Goal: Communication & Community: Answer question/provide support

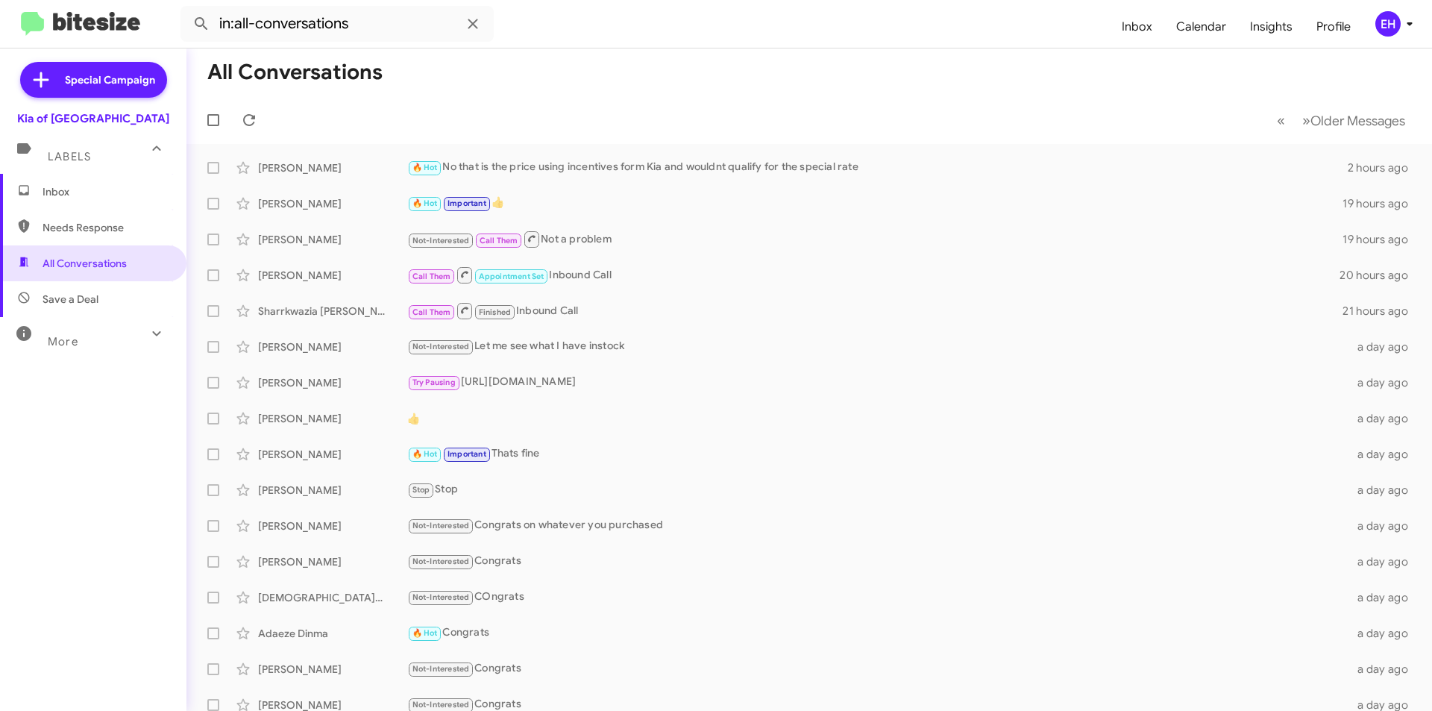
click at [77, 192] on span "Inbox" at bounding box center [106, 191] width 127 height 15
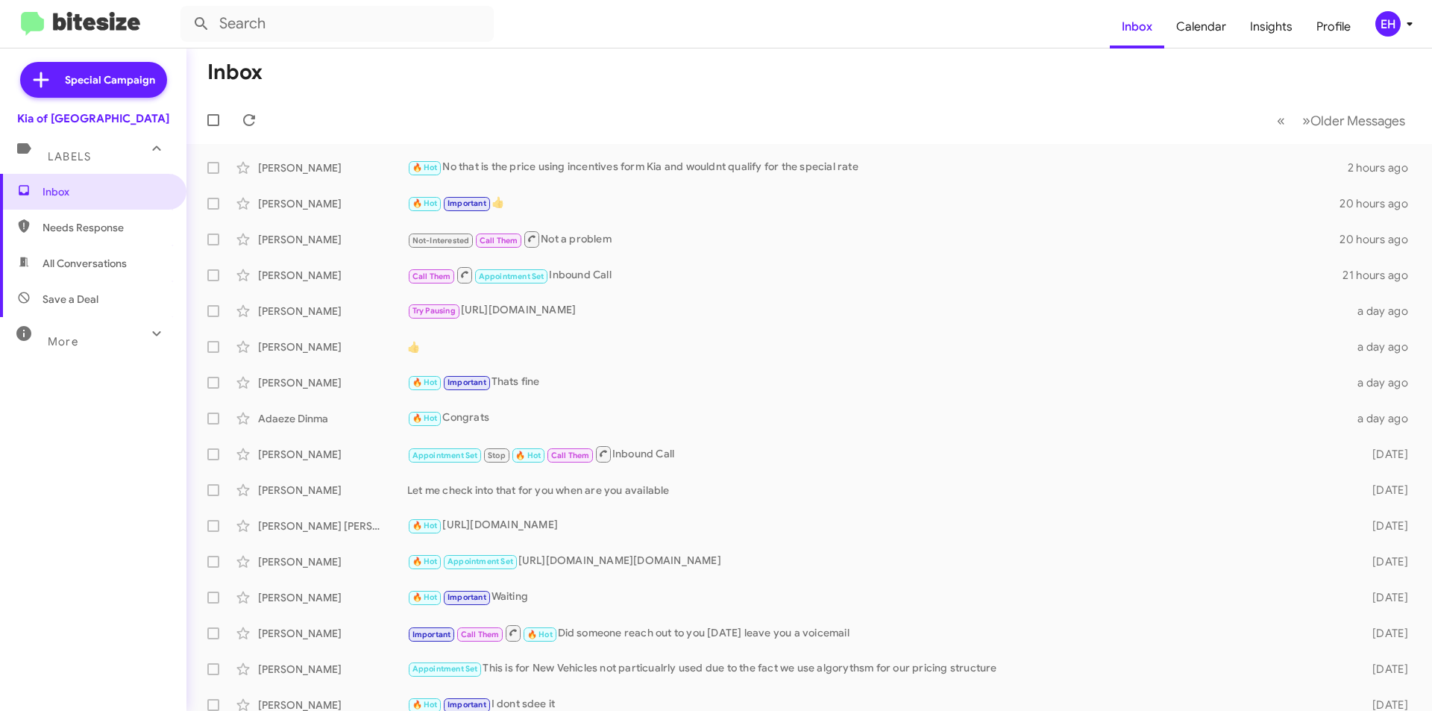
click at [75, 223] on span "Needs Response" at bounding box center [106, 227] width 127 height 15
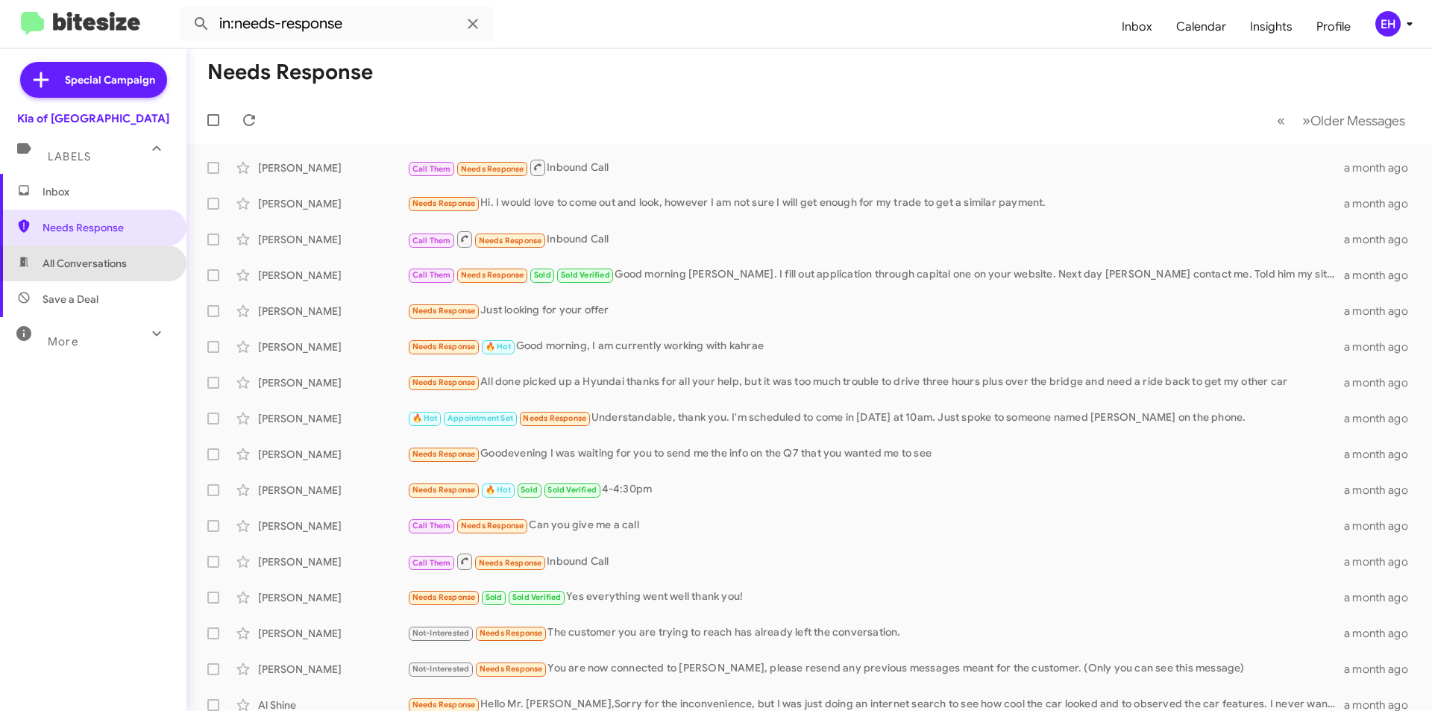
click at [97, 272] on span "All Conversations" at bounding box center [93, 263] width 186 height 36
type input "in:all-conversations"
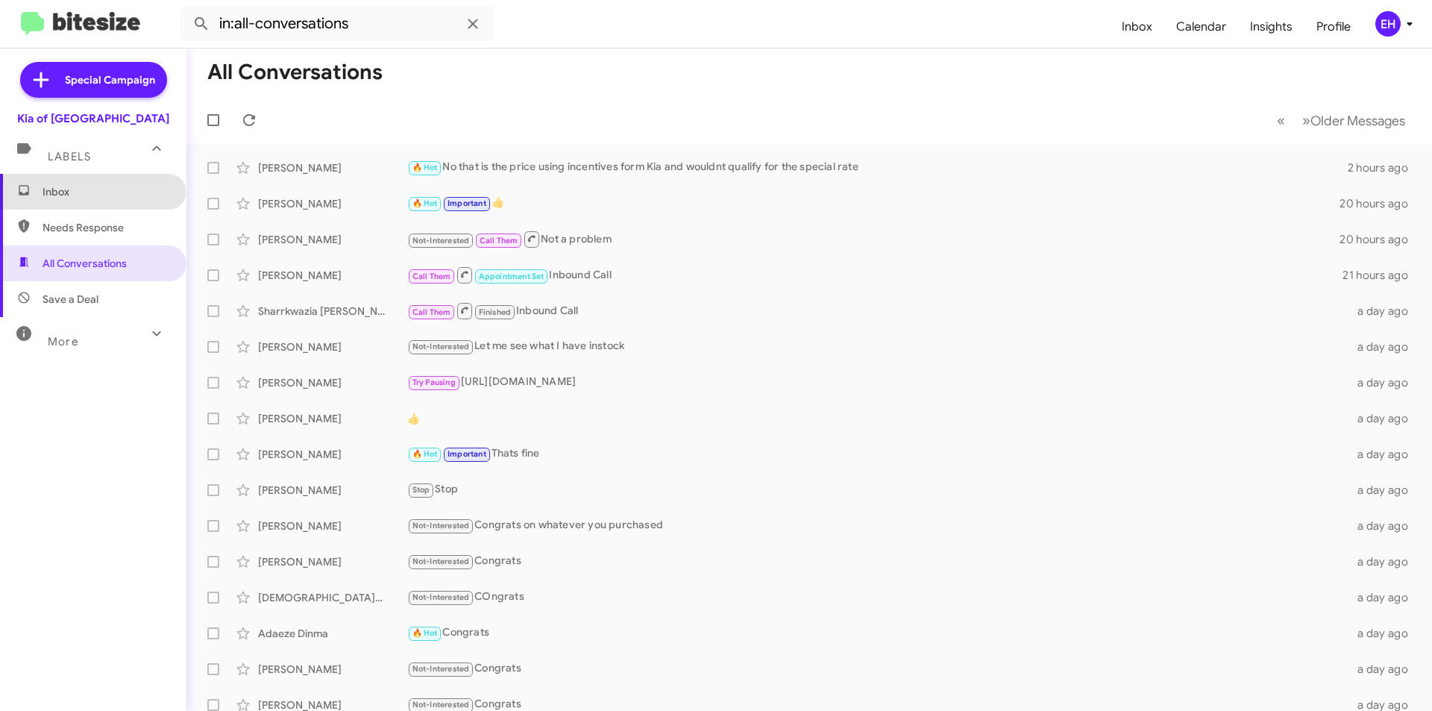
click at [92, 193] on span "Inbox" at bounding box center [106, 191] width 127 height 15
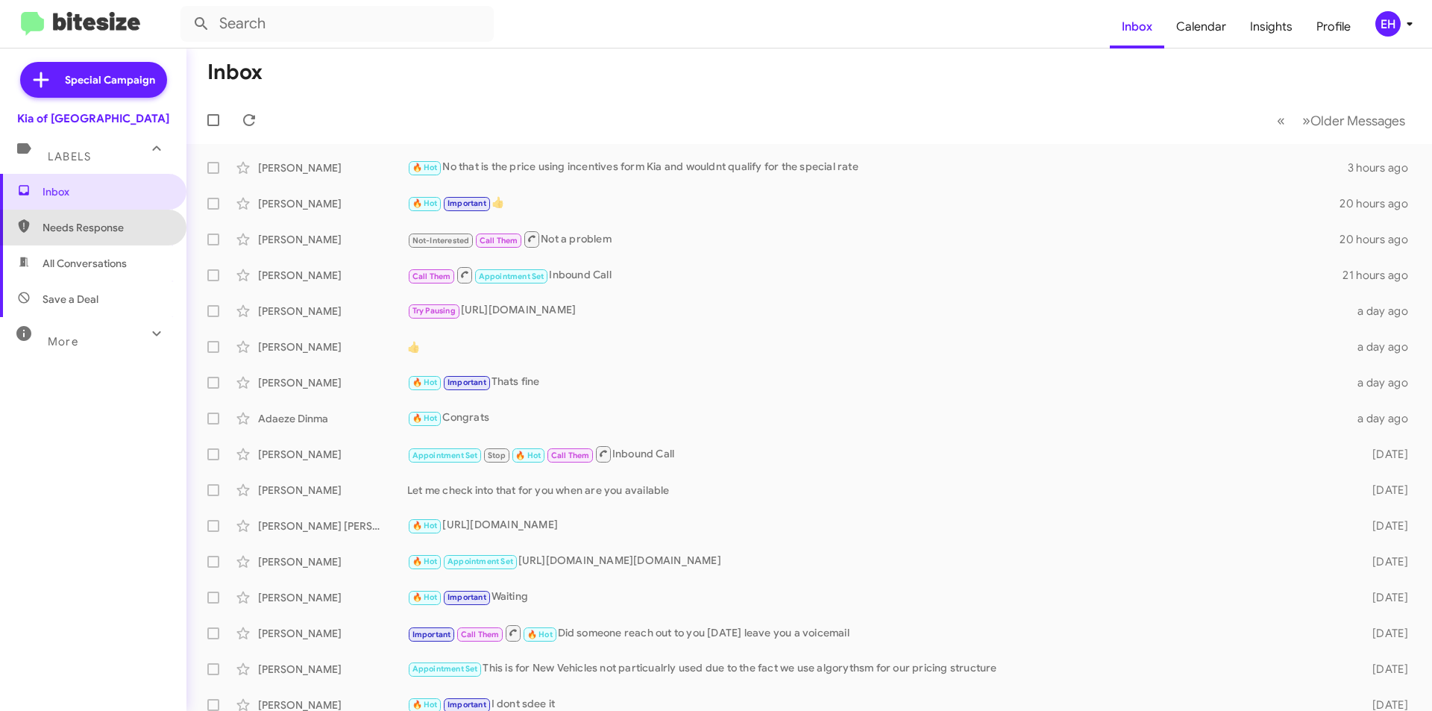
click at [106, 212] on span "Needs Response" at bounding box center [93, 228] width 186 height 36
type input "in:needs-response"
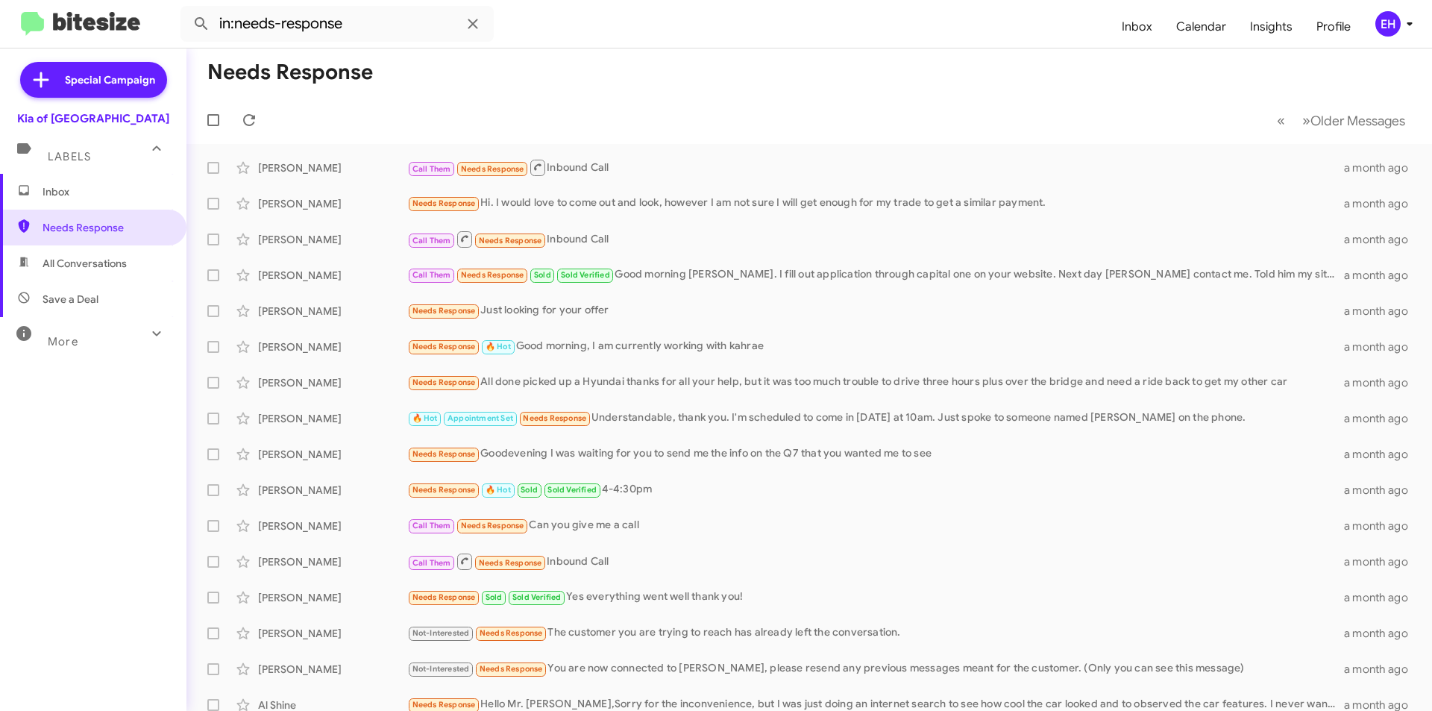
click at [61, 163] on span "Labels" at bounding box center [69, 156] width 43 height 13
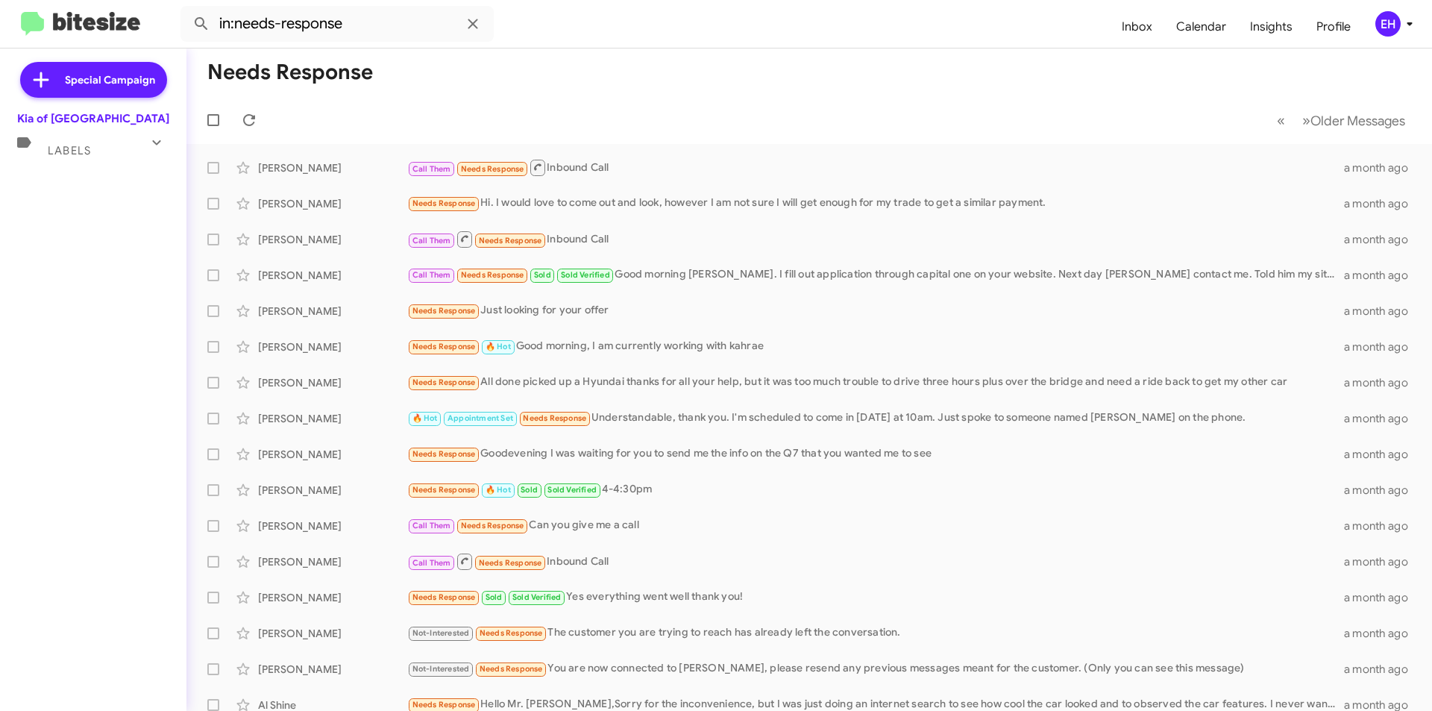
click at [78, 144] on span "Labels" at bounding box center [69, 150] width 43 height 13
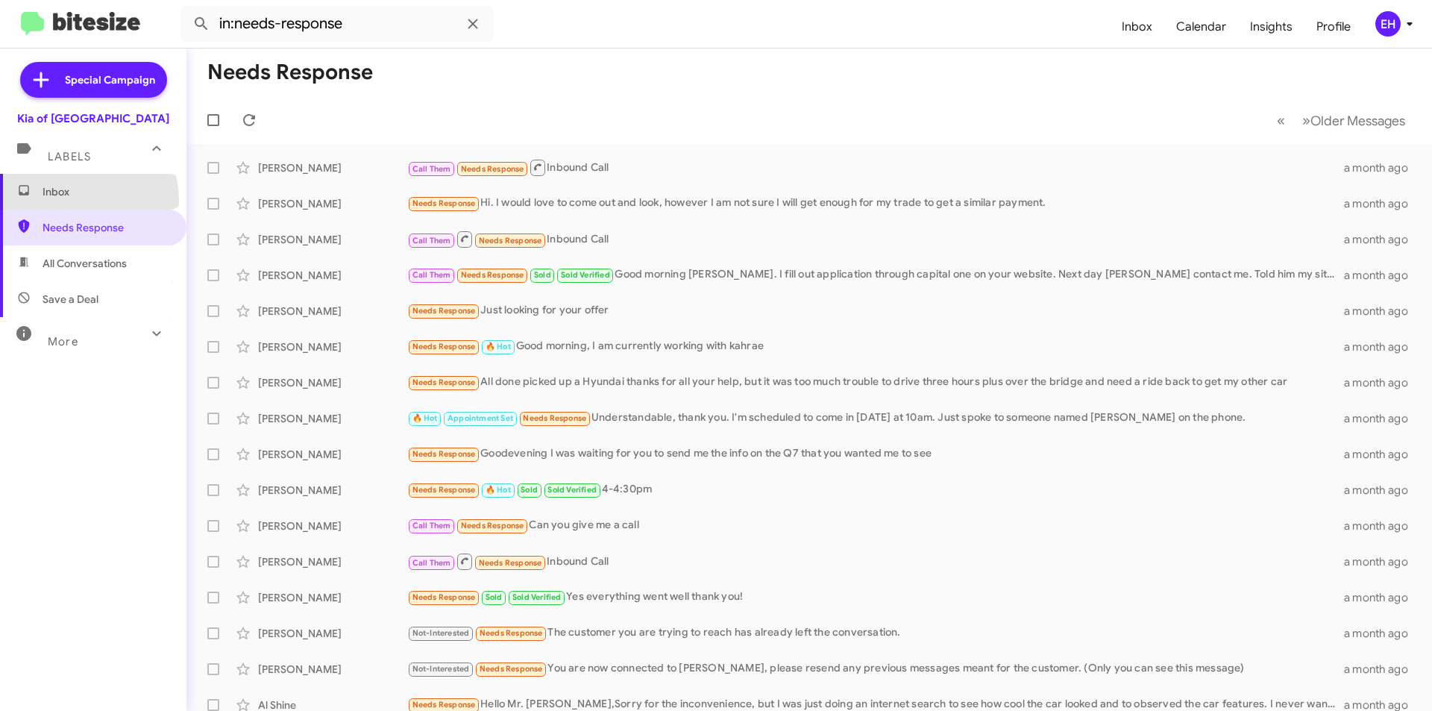
click at [77, 201] on span "Inbox" at bounding box center [93, 192] width 186 height 36
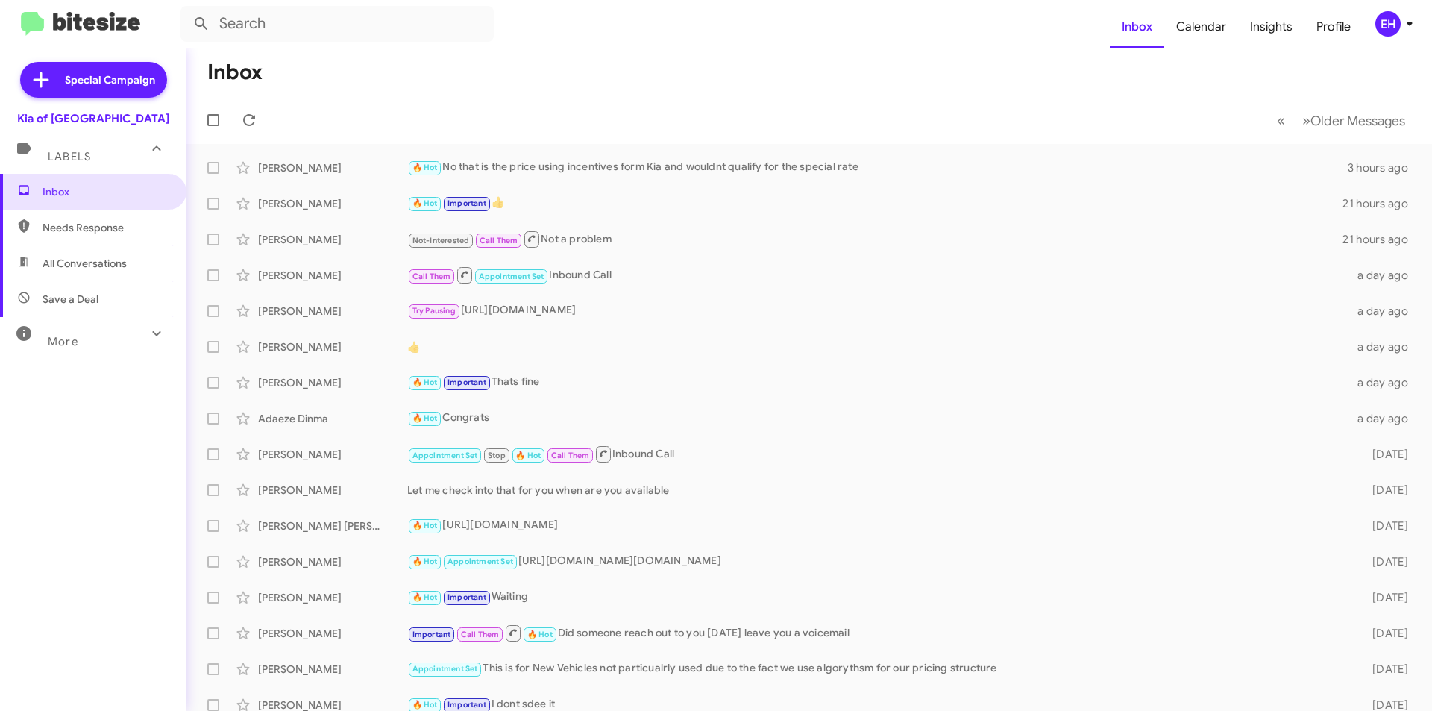
click at [87, 232] on span "Needs Response" at bounding box center [106, 227] width 127 height 15
type input "in:needs-response"
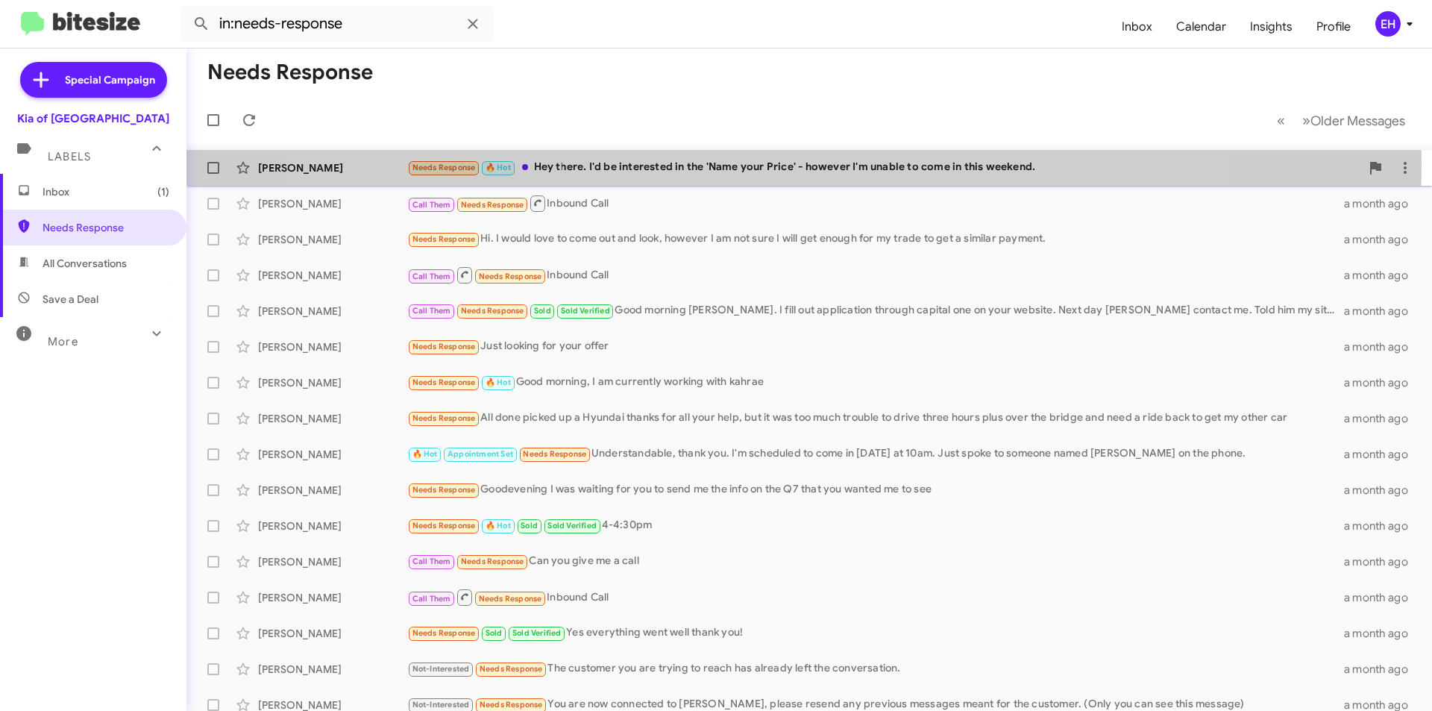
click at [758, 163] on div "Needs Response 🔥 Hot Hey there. I'd be interested in the 'Name your Price' - ho…" at bounding box center [883, 167] width 953 height 17
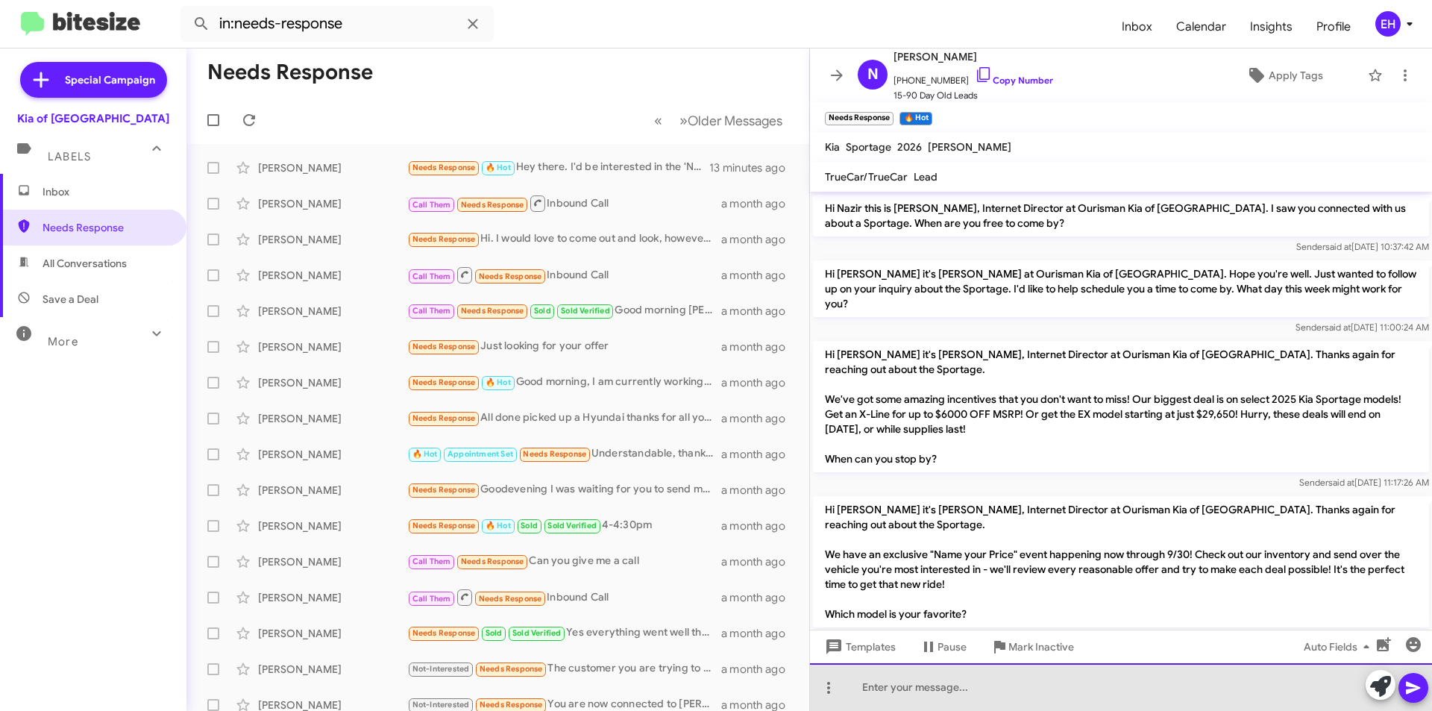
click at [1026, 677] on div at bounding box center [1121, 687] width 622 height 48
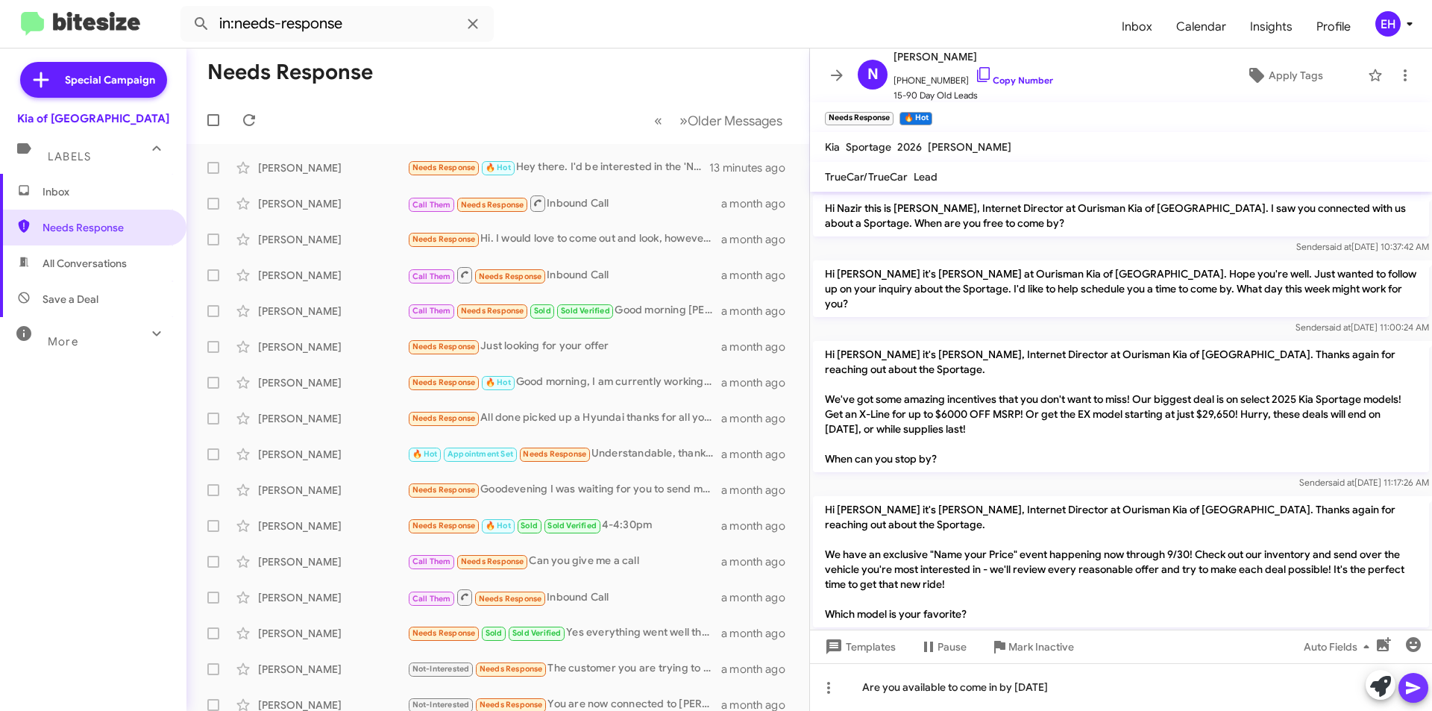
click at [1412, 685] on icon at bounding box center [1413, 688] width 14 height 13
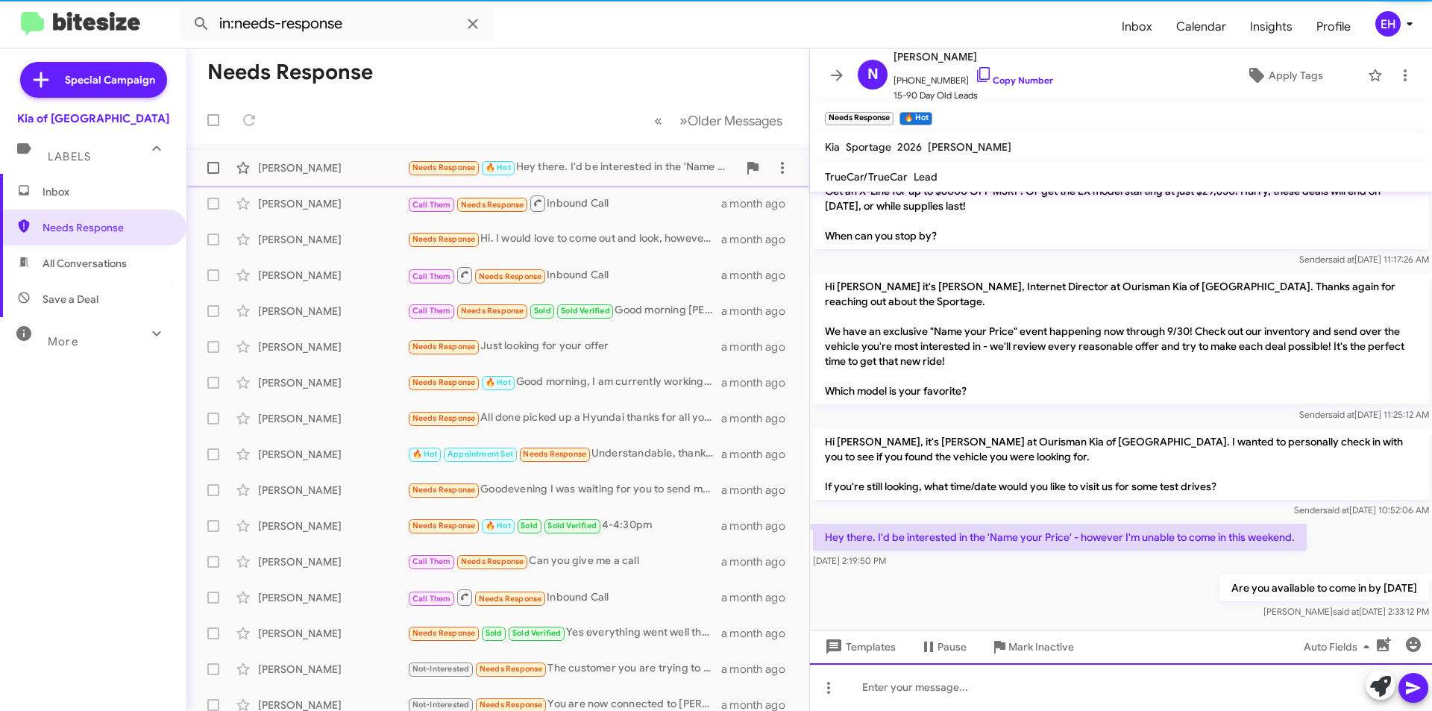
scroll to position [227, 0]
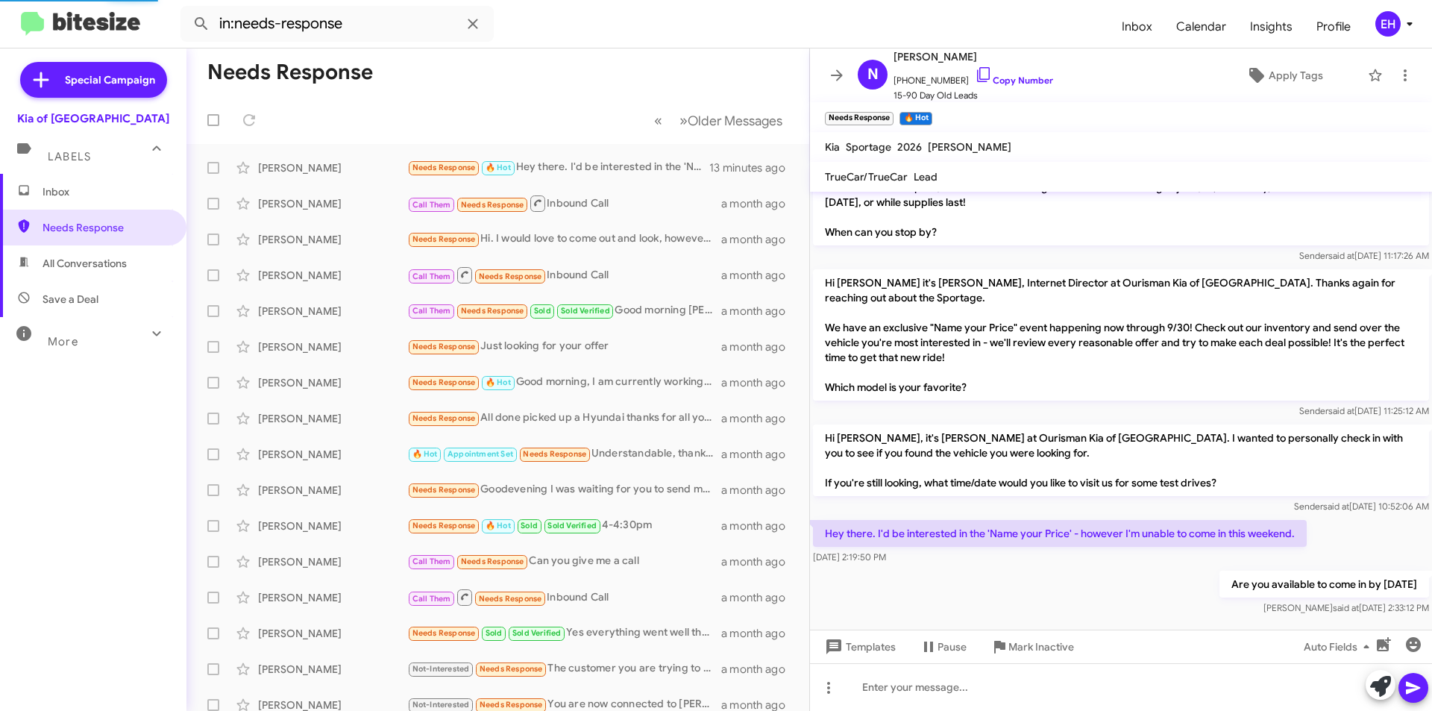
click at [48, 271] on span "All Conversations" at bounding box center [93, 263] width 186 height 36
type input "in:all-conversations"
